Goal: Complete application form: Complete application form

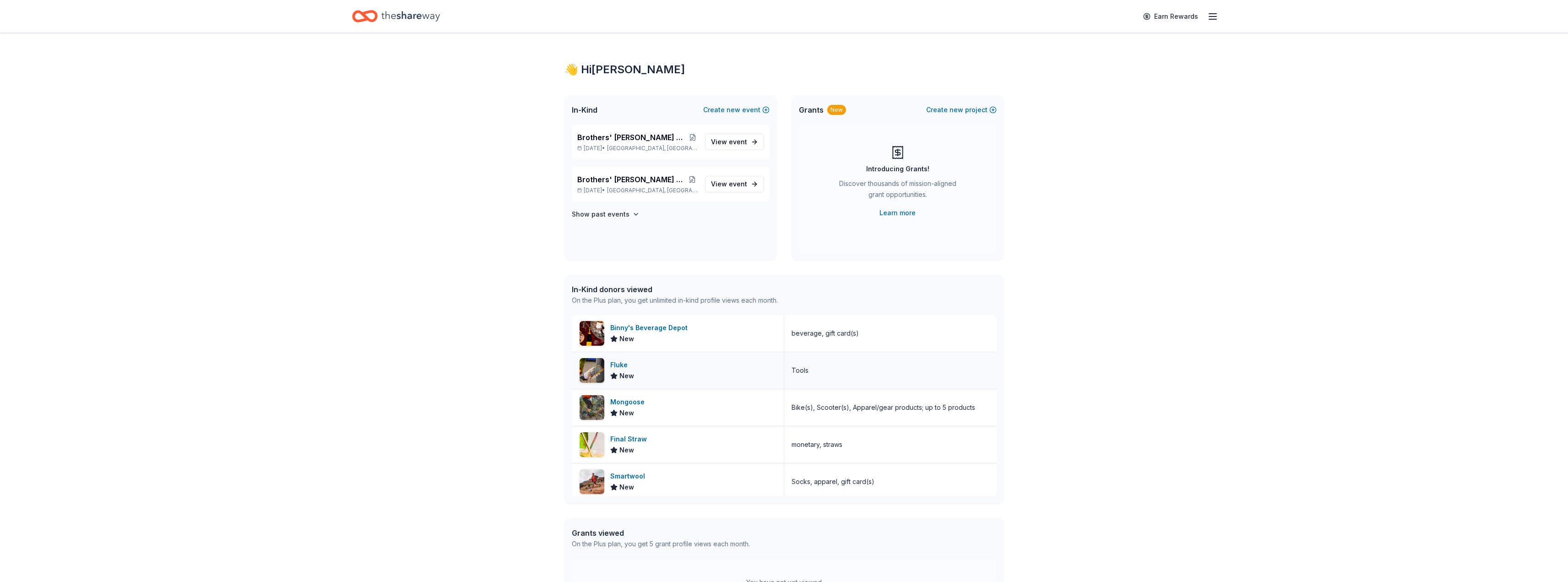
scroll to position [46, 0]
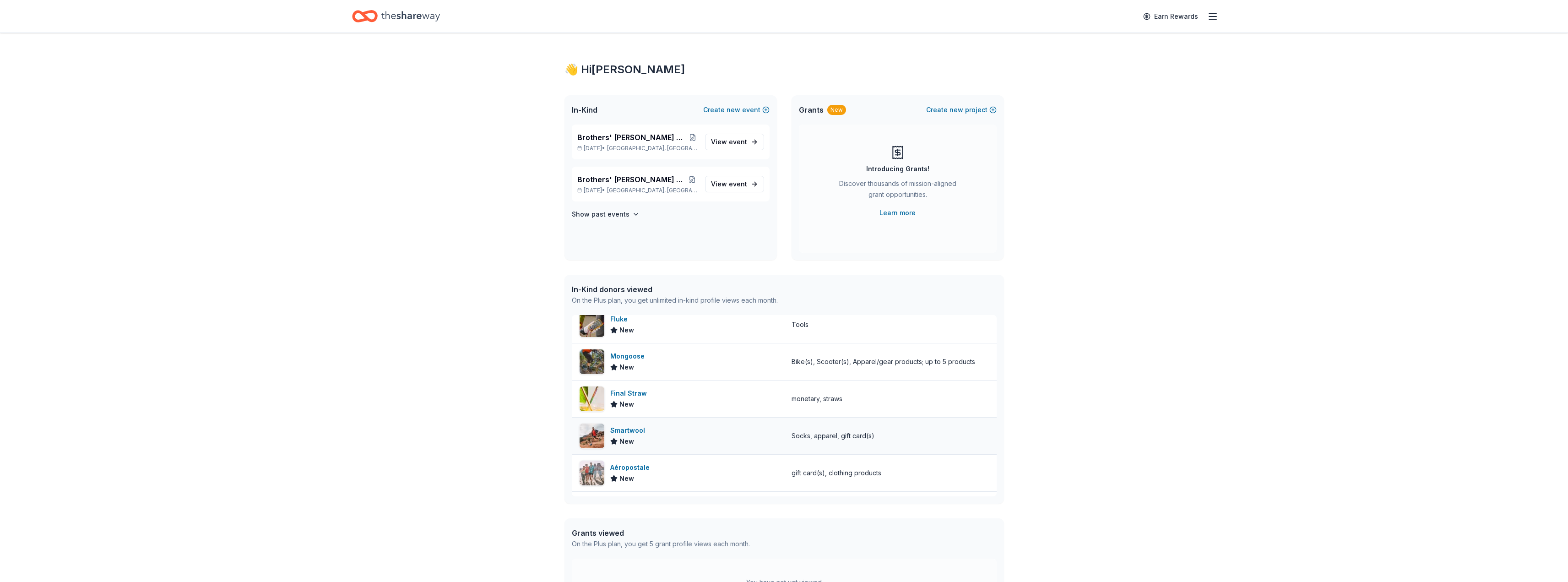
click at [625, 430] on div "Smartwool" at bounding box center [630, 430] width 39 height 11
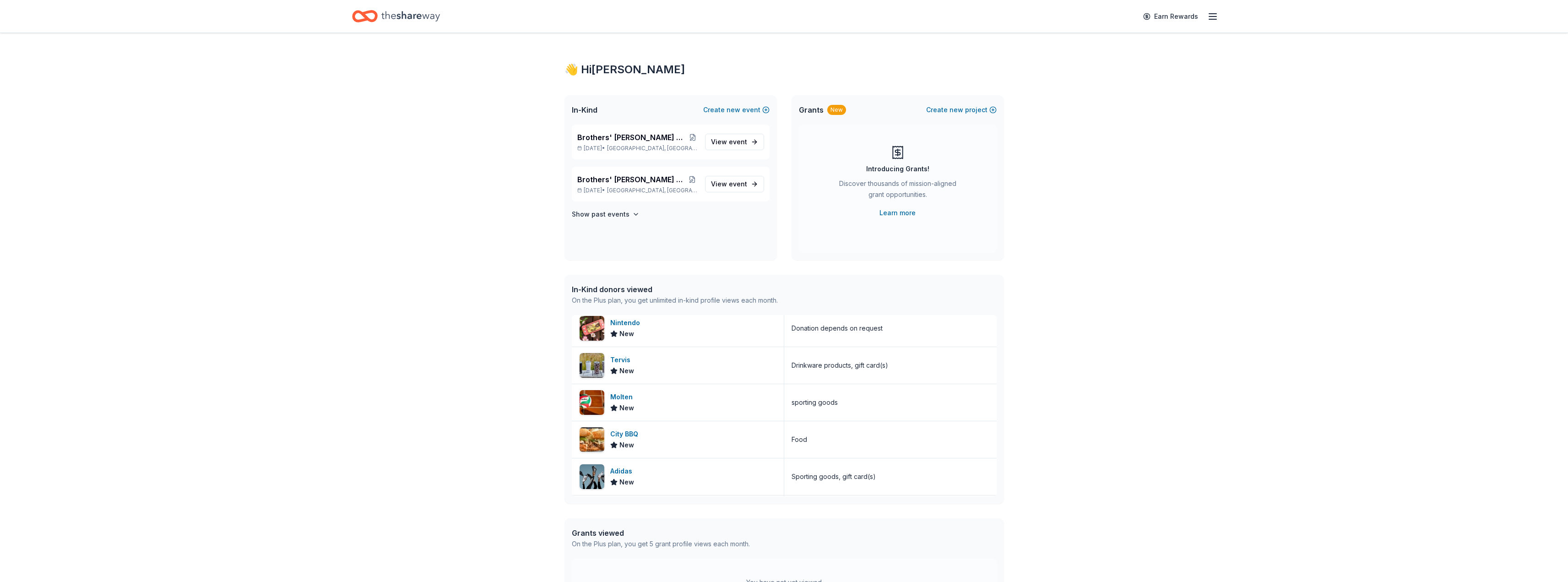
scroll to position [229, 0]
click at [626, 396] on div "Molten" at bounding box center [623, 395] width 26 height 11
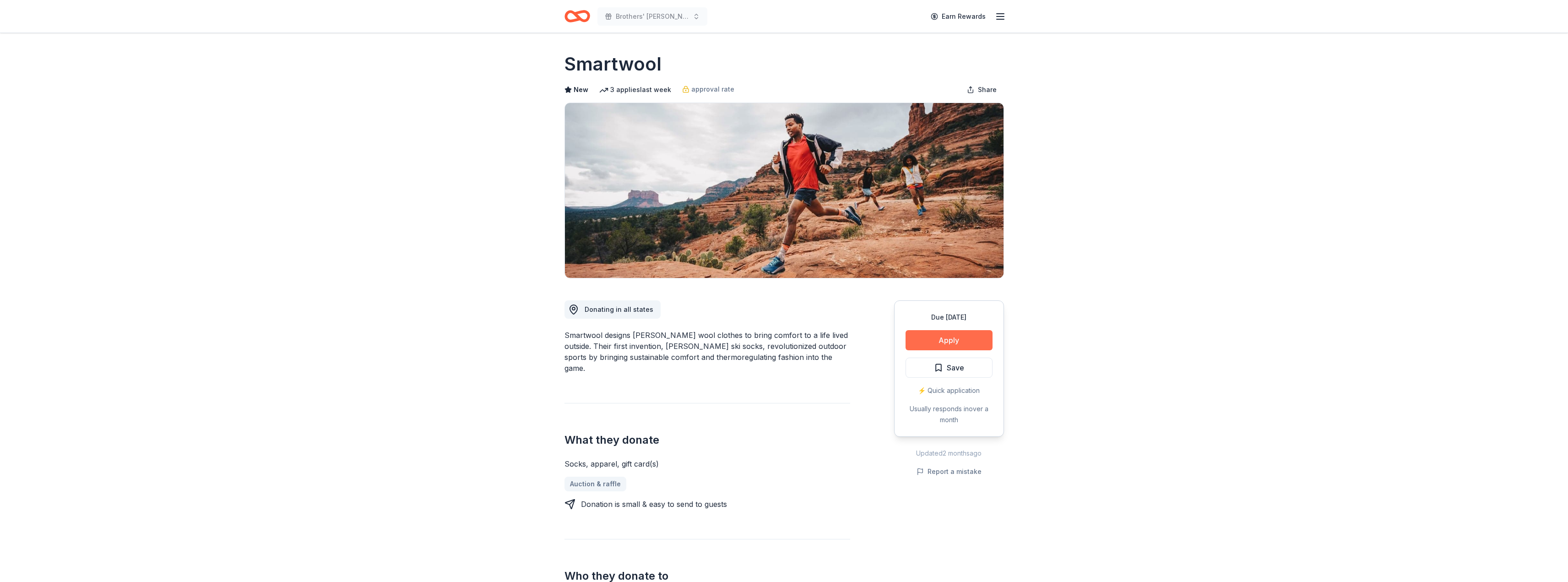
click at [948, 339] on button "Apply" at bounding box center [948, 340] width 87 height 20
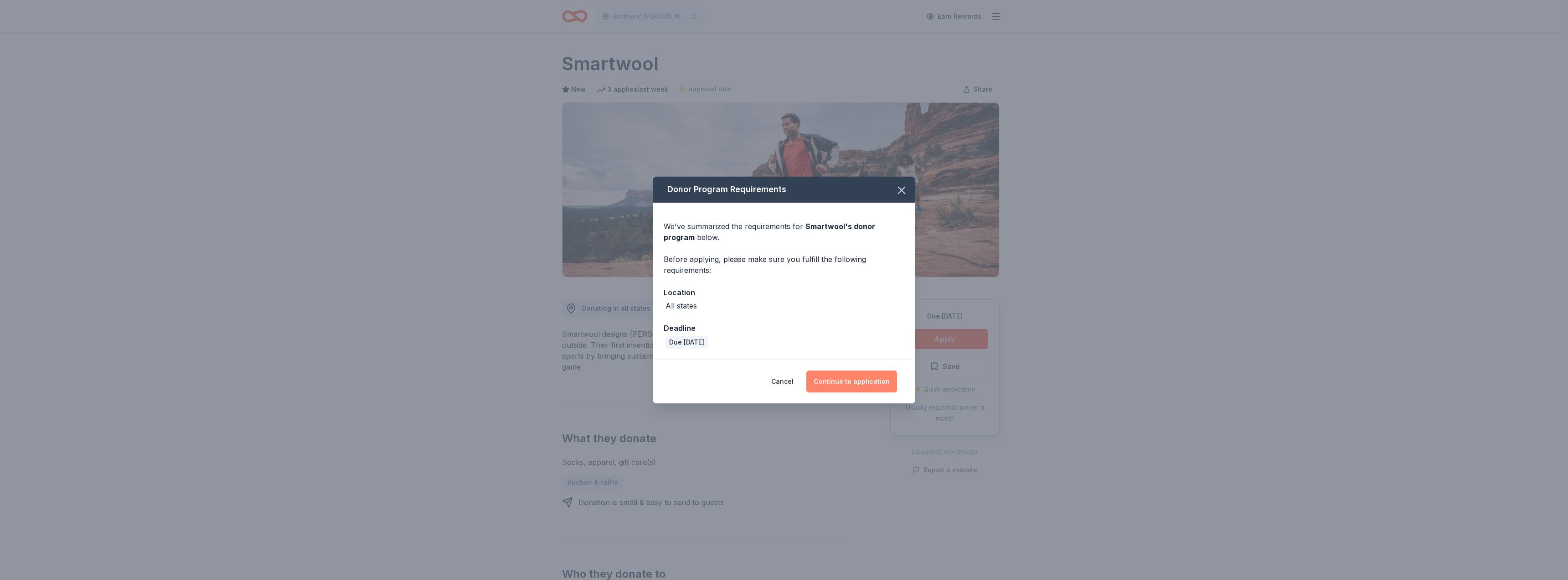
click at [864, 384] on button "Continue to application" at bounding box center [851, 381] width 91 height 22
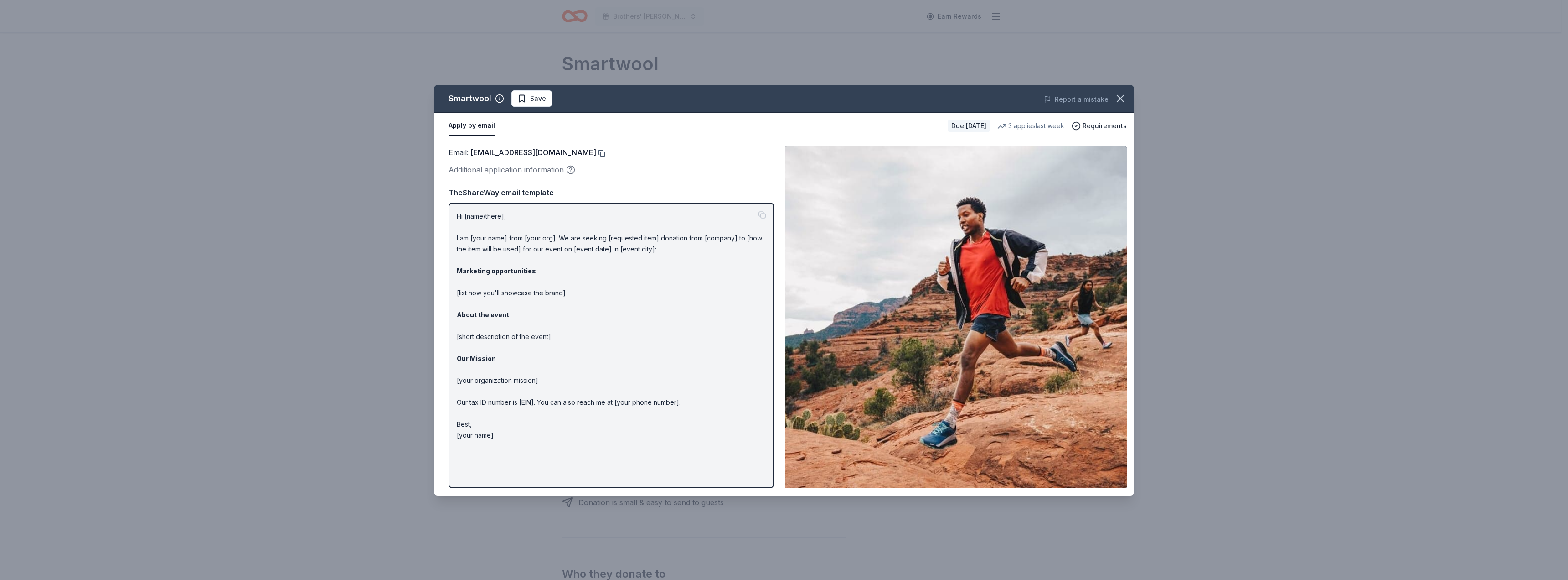
click at [597, 153] on button at bounding box center [600, 153] width 9 height 7
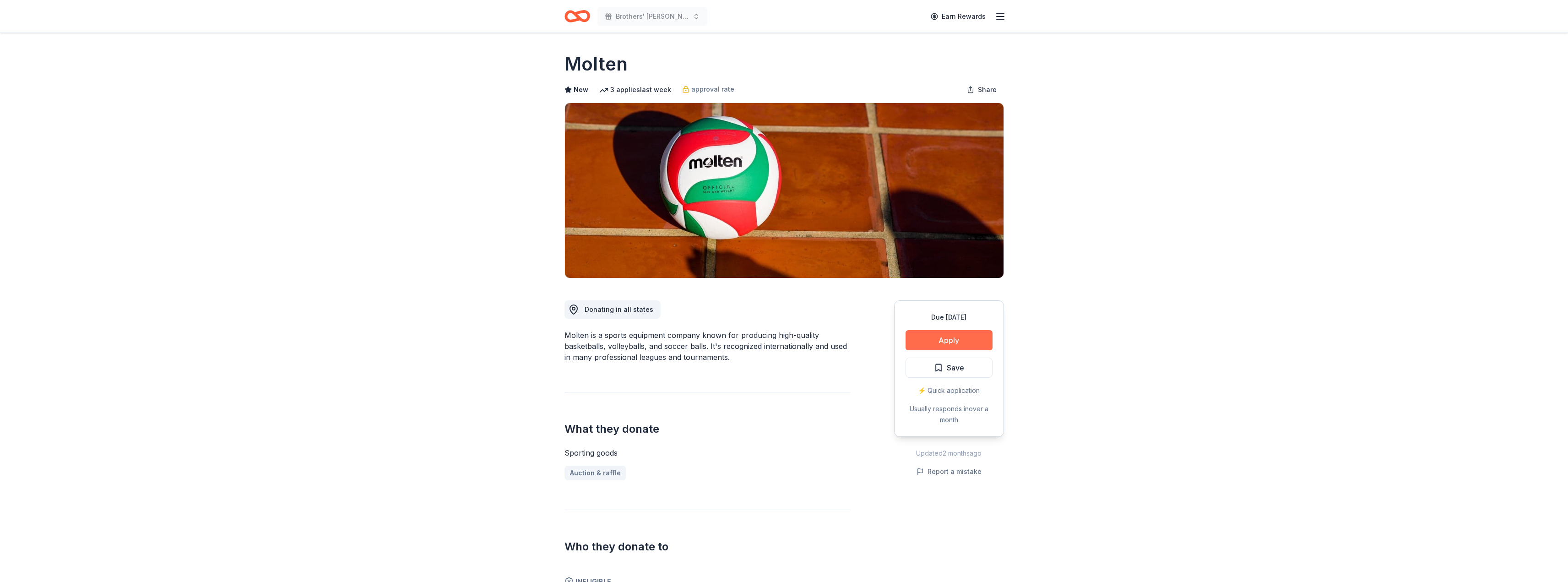
click at [950, 340] on button "Apply" at bounding box center [948, 340] width 87 height 20
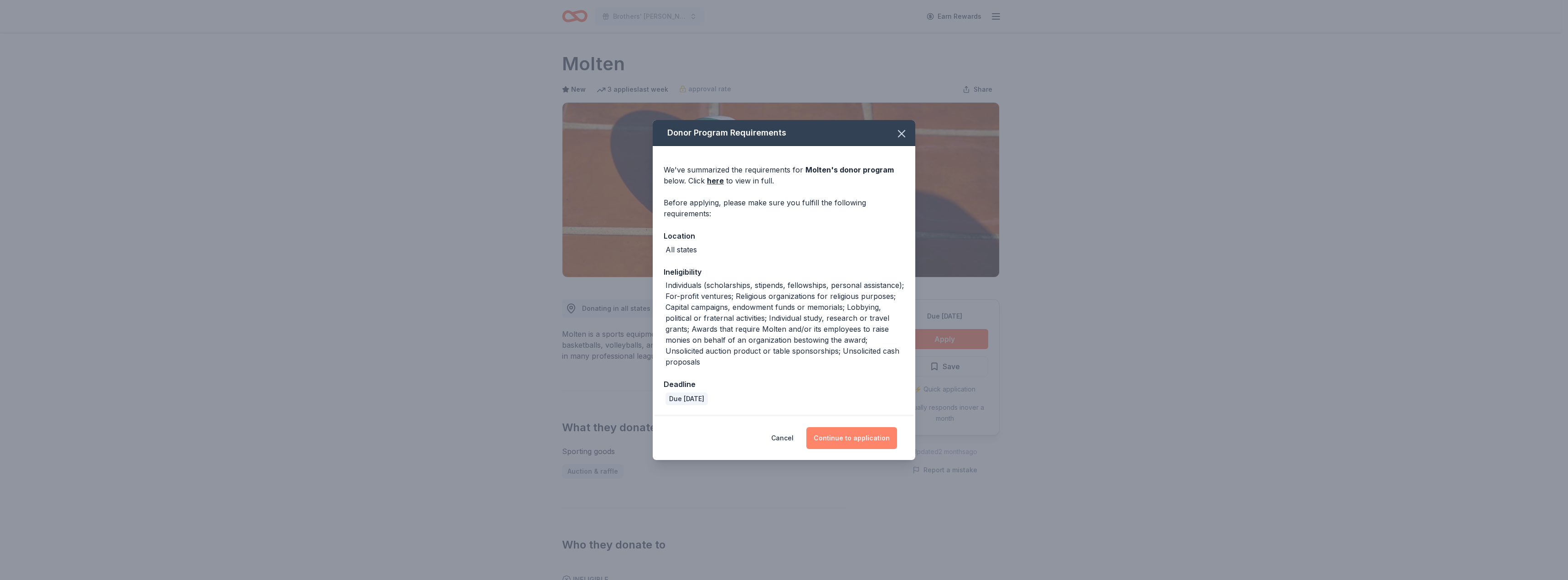
click at [856, 441] on button "Continue to application" at bounding box center [851, 438] width 91 height 22
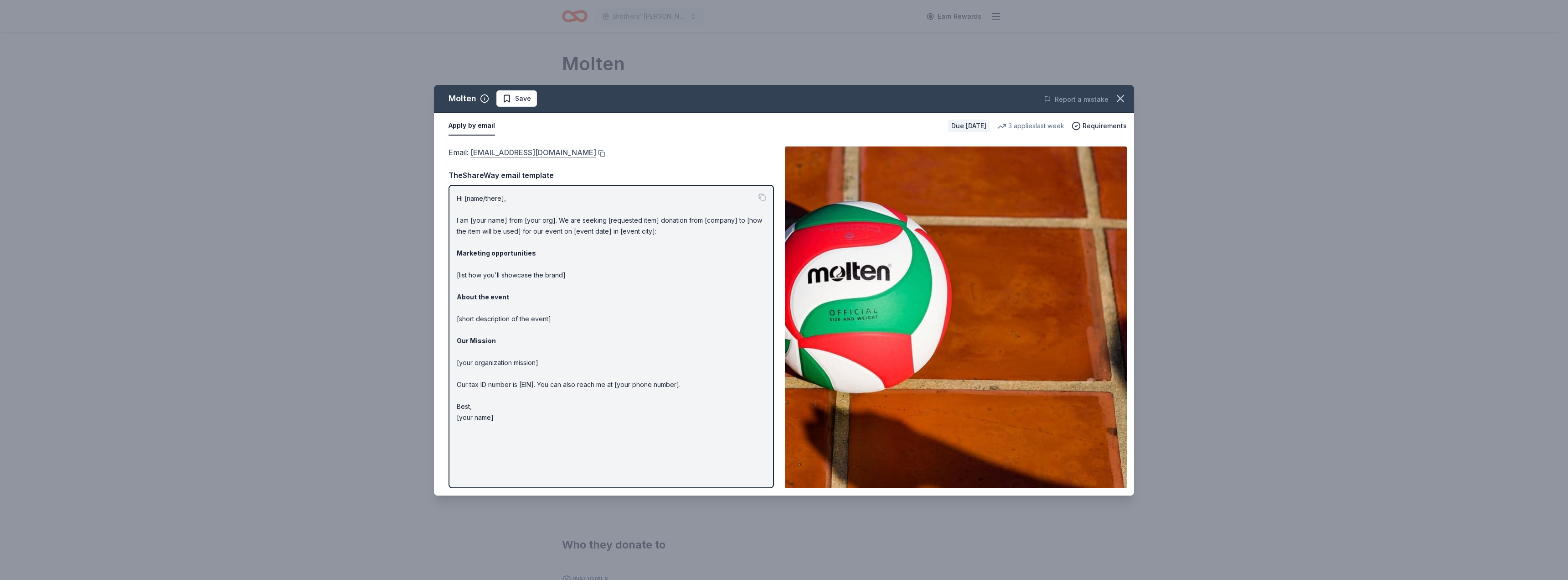
click at [544, 153] on link "marketing@moltenusa.com" at bounding box center [533, 152] width 126 height 12
click at [596, 152] on button at bounding box center [600, 153] width 9 height 7
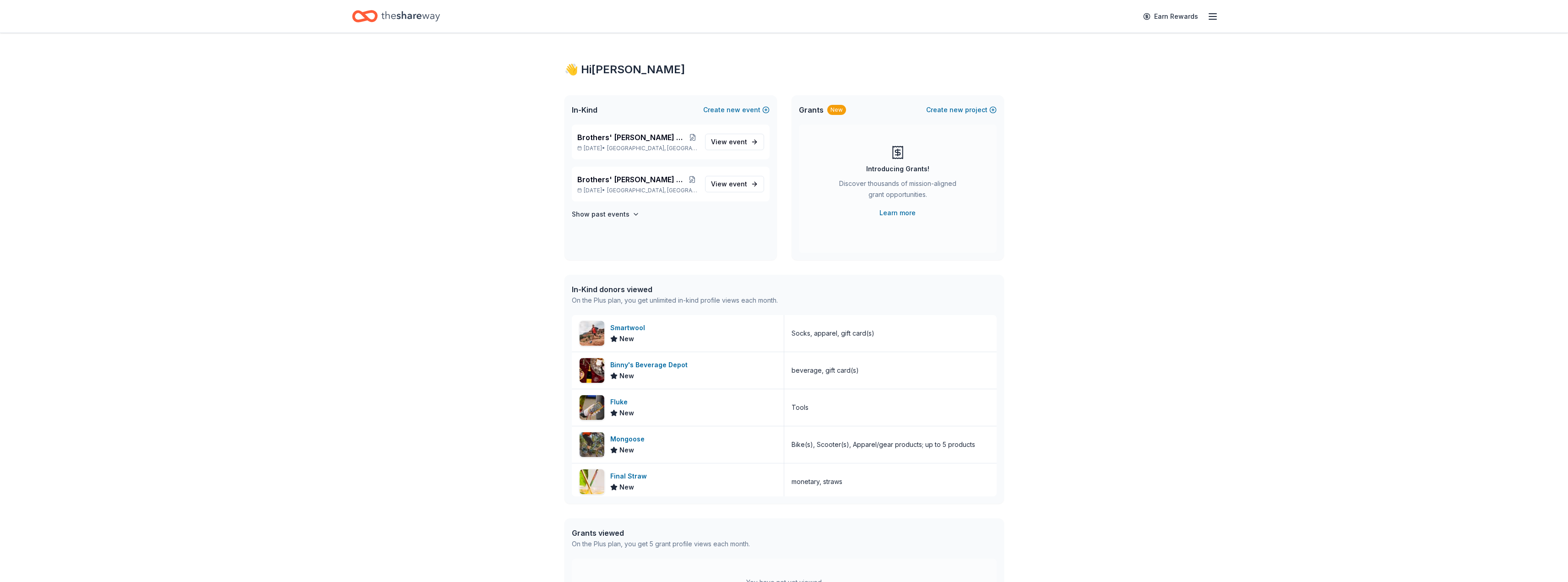
scroll to position [229, 0]
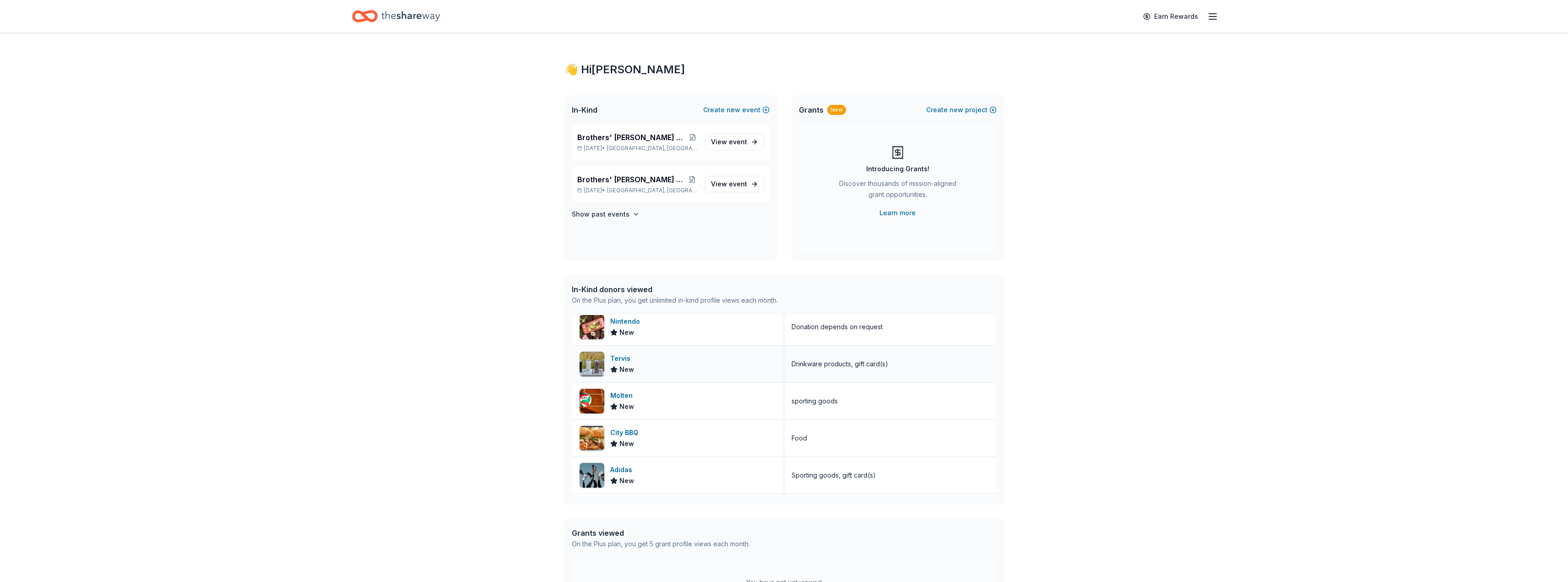
click at [624, 360] on div "Tervis" at bounding box center [622, 358] width 24 height 11
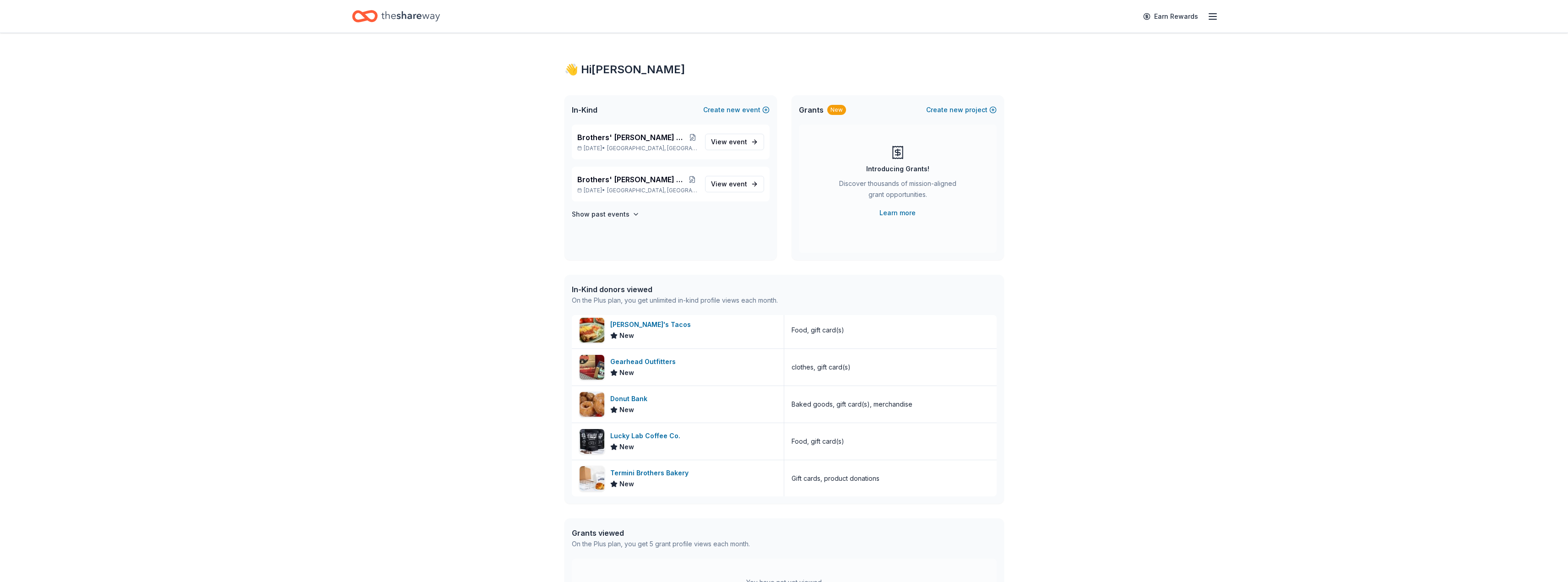
scroll to position [827, 0]
click at [636, 396] on div "Donut Bank" at bounding box center [630, 398] width 41 height 11
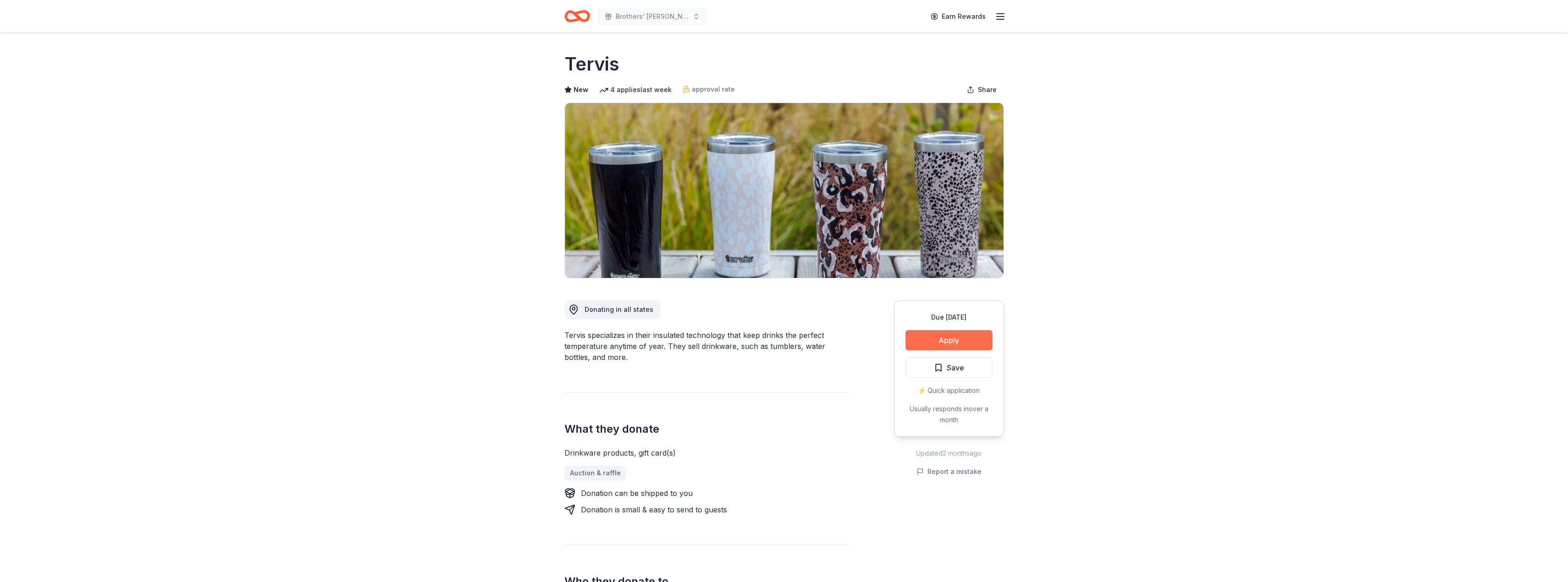
click at [945, 347] on button "Apply" at bounding box center [948, 340] width 87 height 20
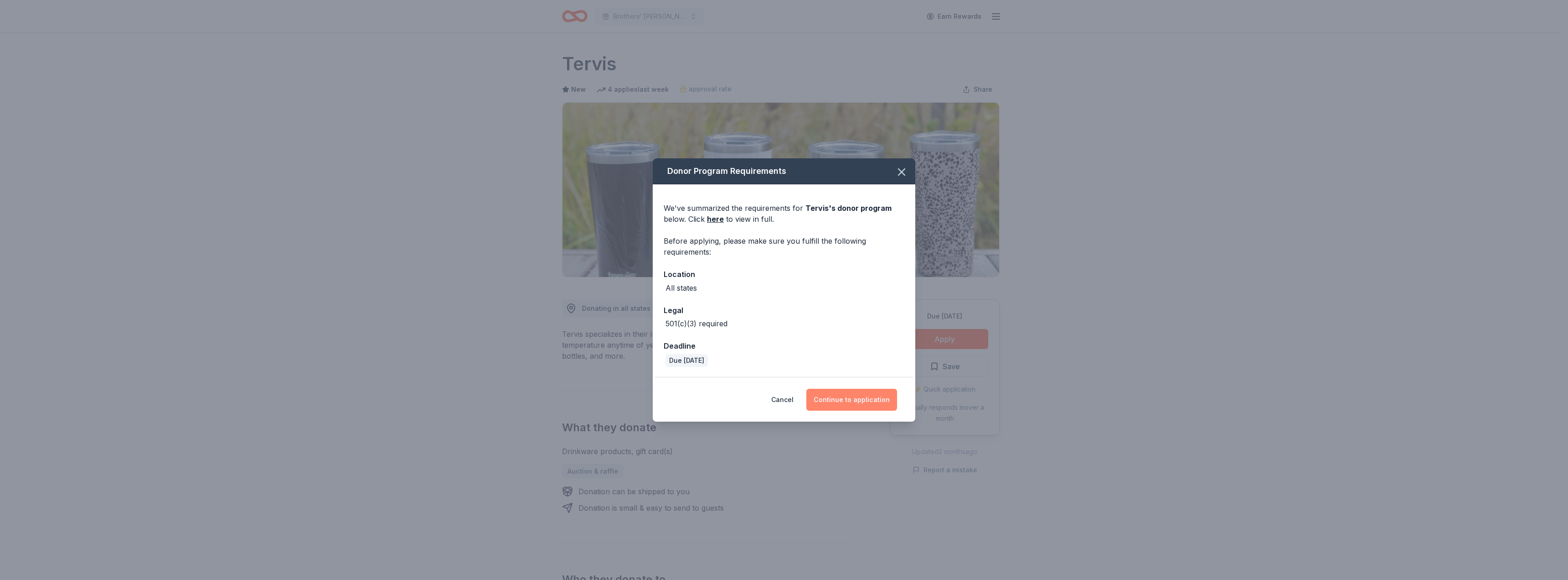
click at [881, 399] on button "Continue to application" at bounding box center [851, 399] width 91 height 22
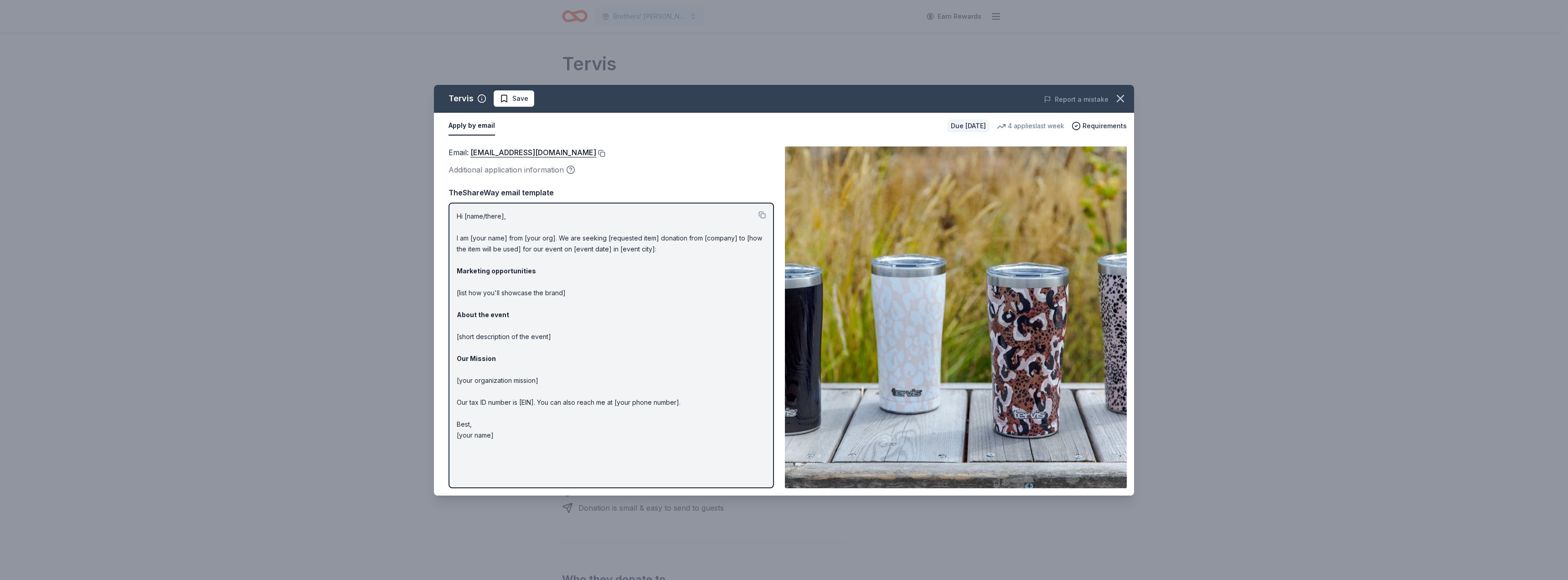
click at [596, 152] on button at bounding box center [600, 153] width 9 height 7
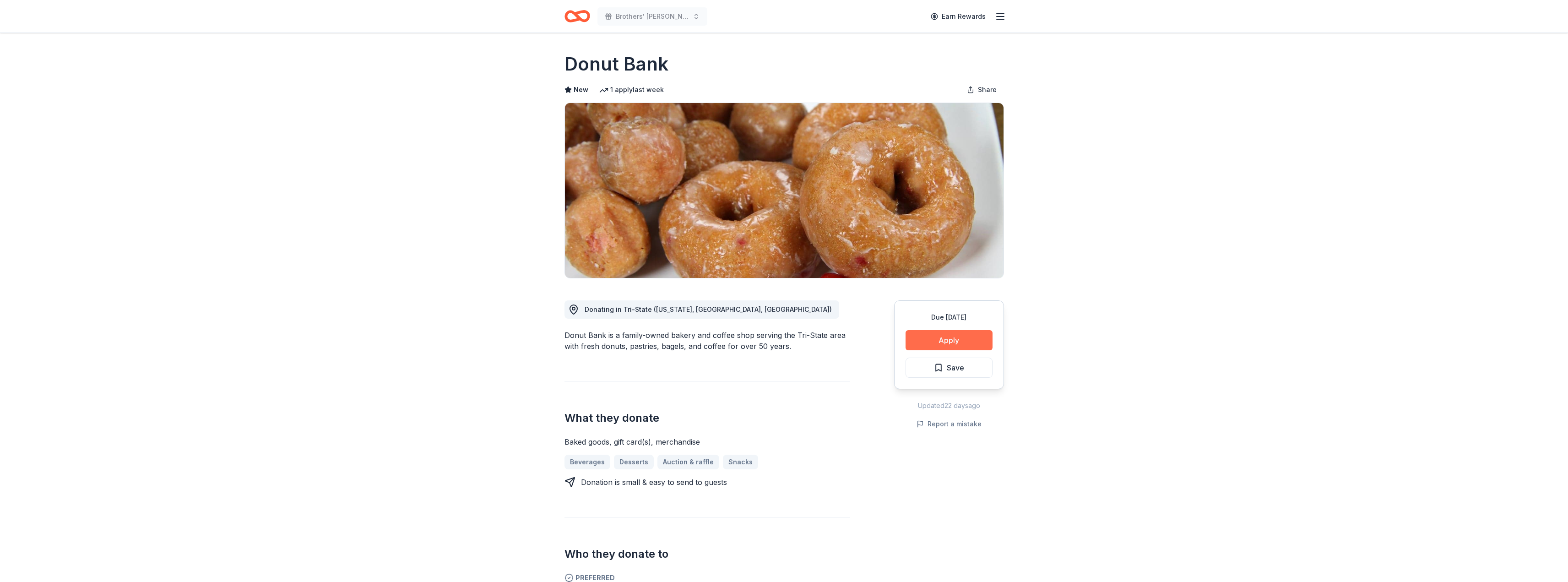
click at [962, 338] on button "Apply" at bounding box center [948, 340] width 87 height 20
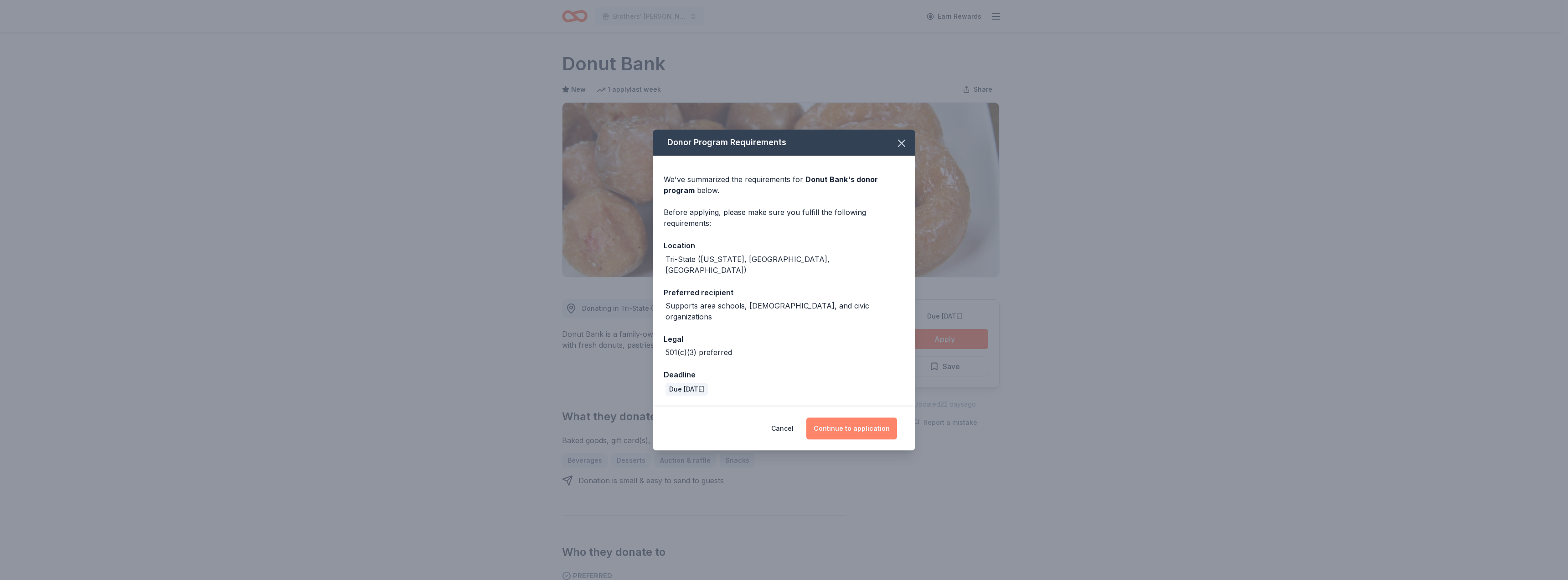
click at [861, 423] on button "Continue to application" at bounding box center [851, 428] width 91 height 22
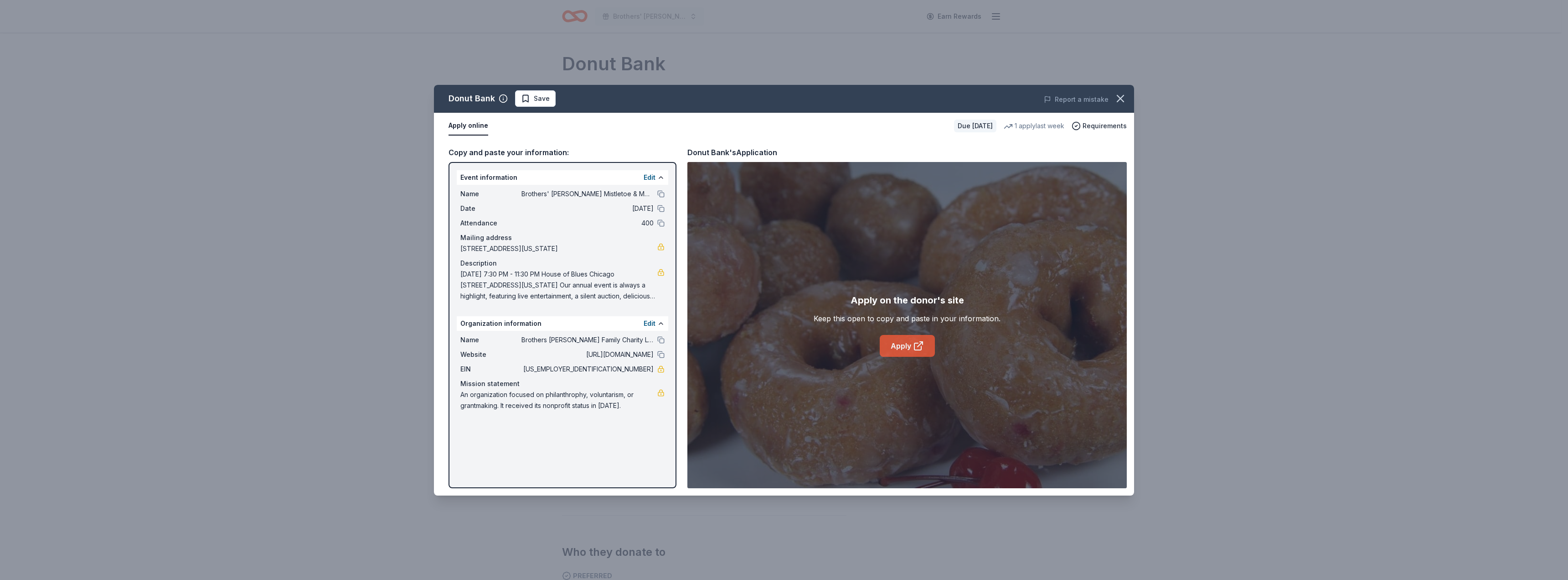
click at [899, 341] on link "Apply" at bounding box center [907, 345] width 55 height 22
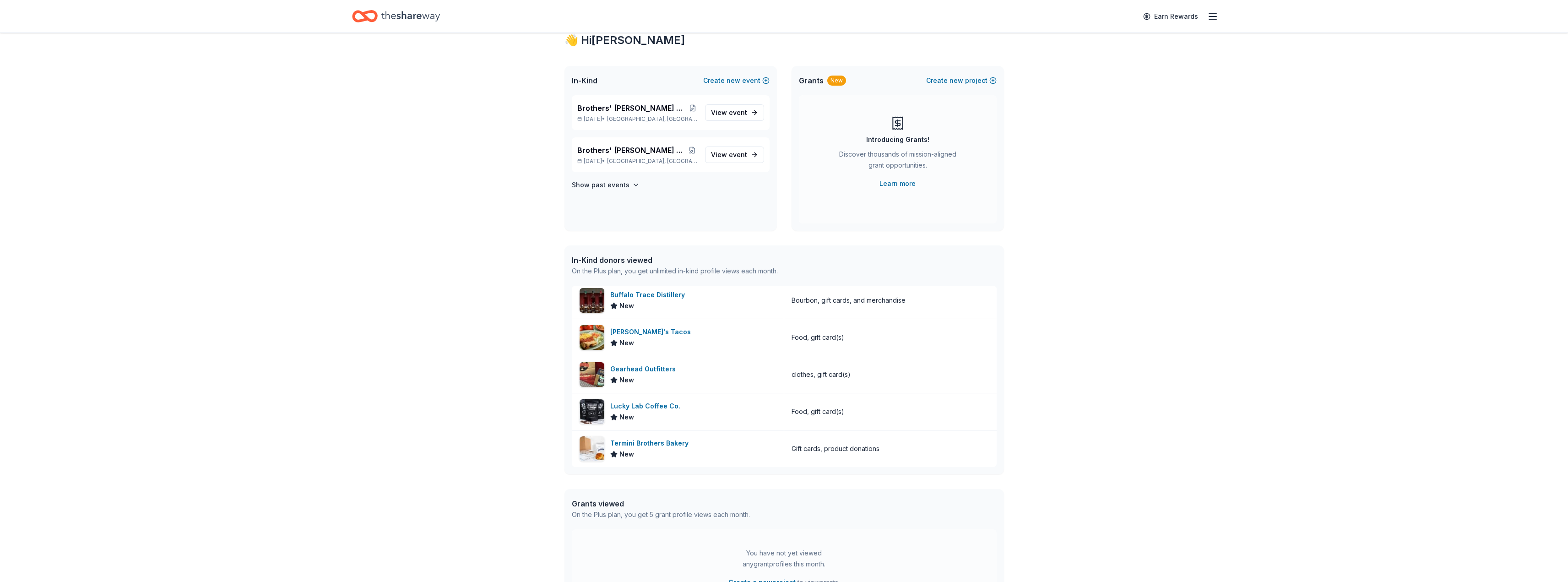
scroll to position [46, 0]
